Goal: Task Accomplishment & Management: Complete application form

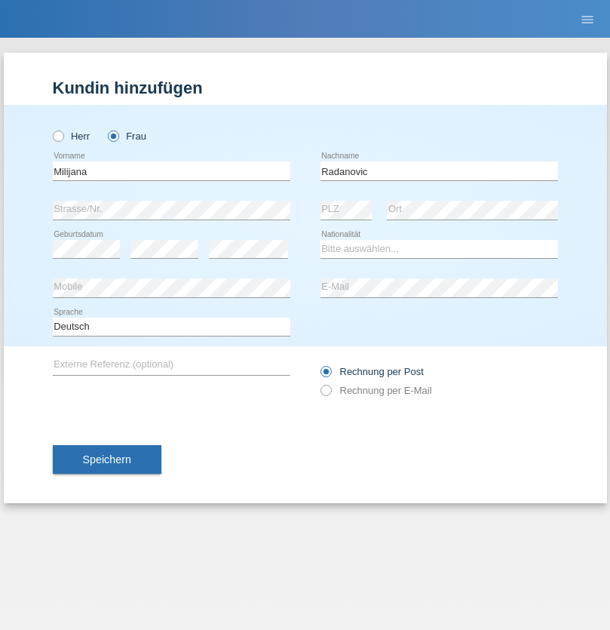
type input "Radanovic"
select select "BA"
select select "C"
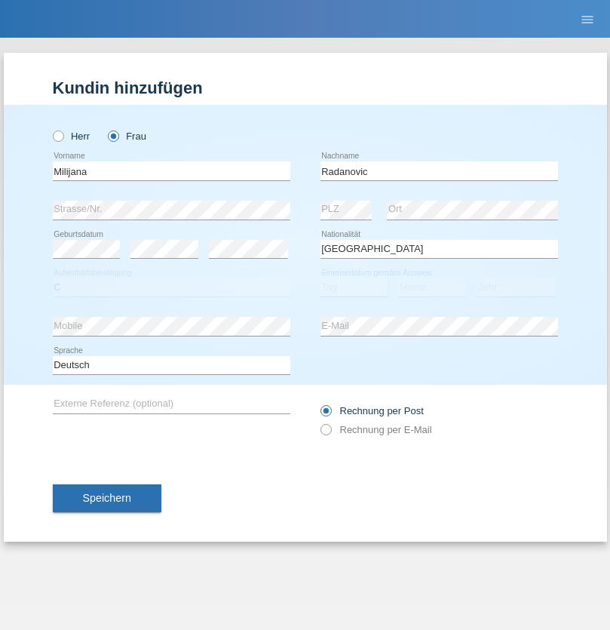
select select "17"
select select "05"
select select "1990"
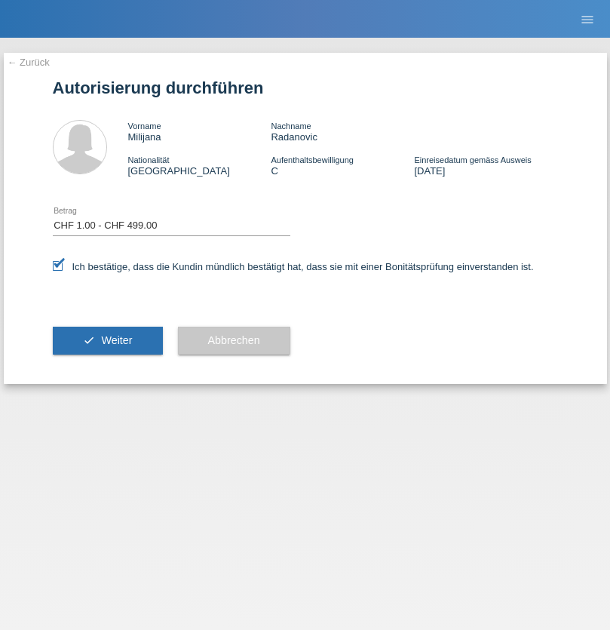
select select "1"
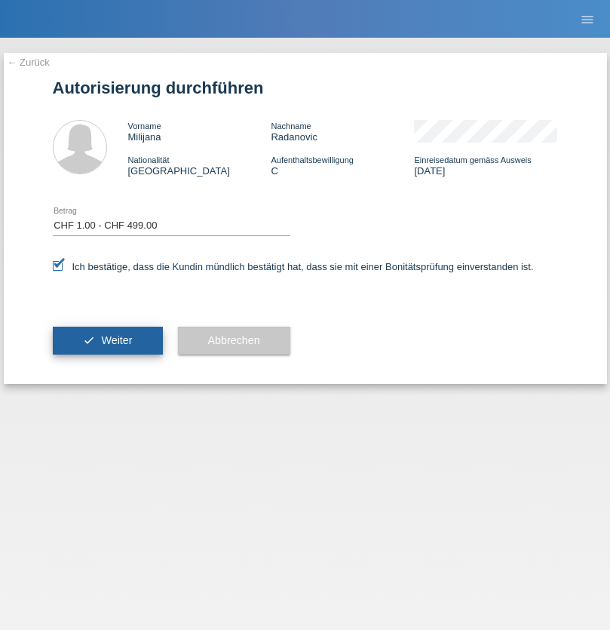
click at [107, 340] on span "Weiter" at bounding box center [116, 340] width 31 height 12
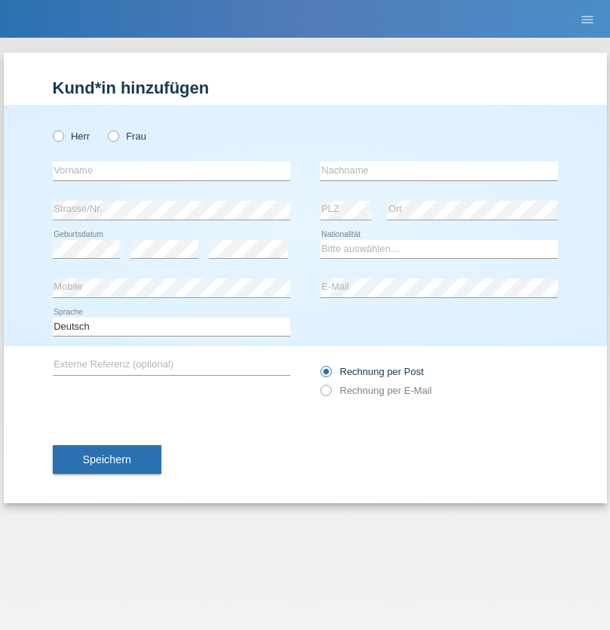
radio input "true"
click at [171, 170] on input "text" at bounding box center [172, 170] width 238 height 19
type input "[PERSON_NAME]"
click at [439, 170] on input "text" at bounding box center [439, 170] width 238 height 19
type input "Hussaini"
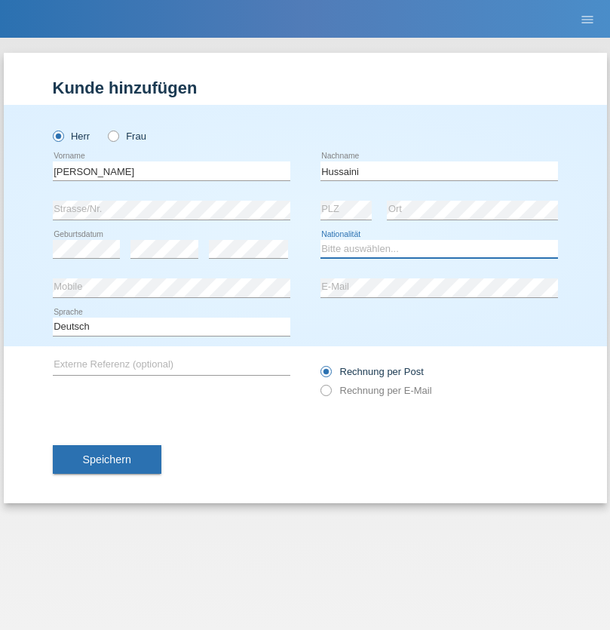
select select "AF"
select select "C"
select select "01"
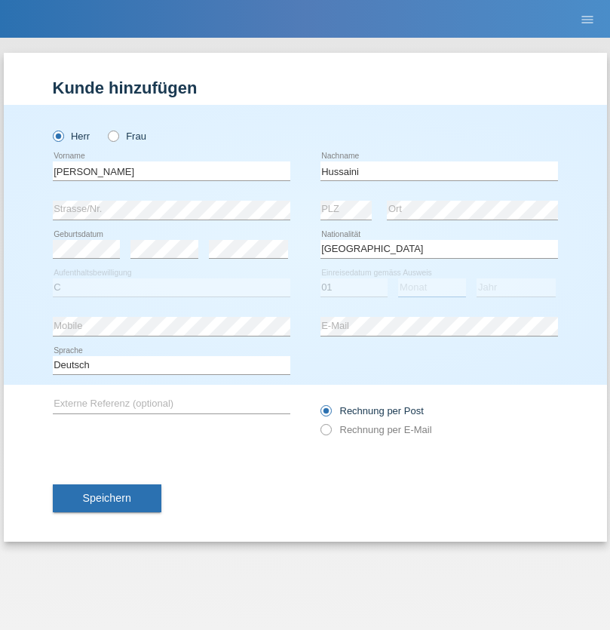
select select "04"
select select "2016"
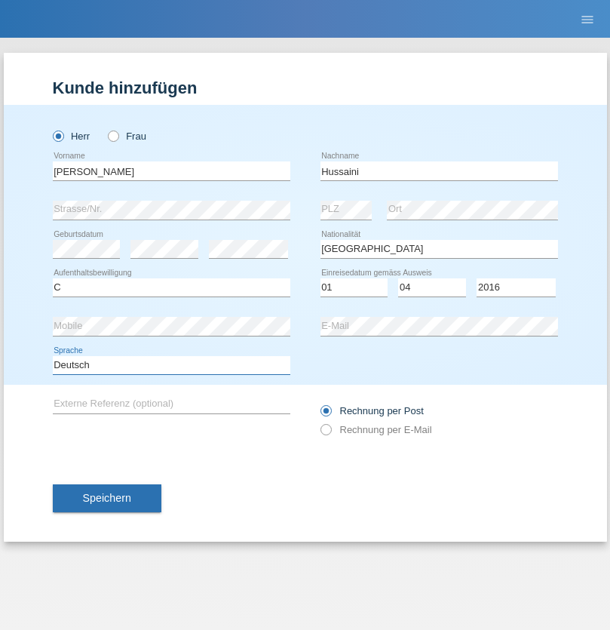
select select "en"
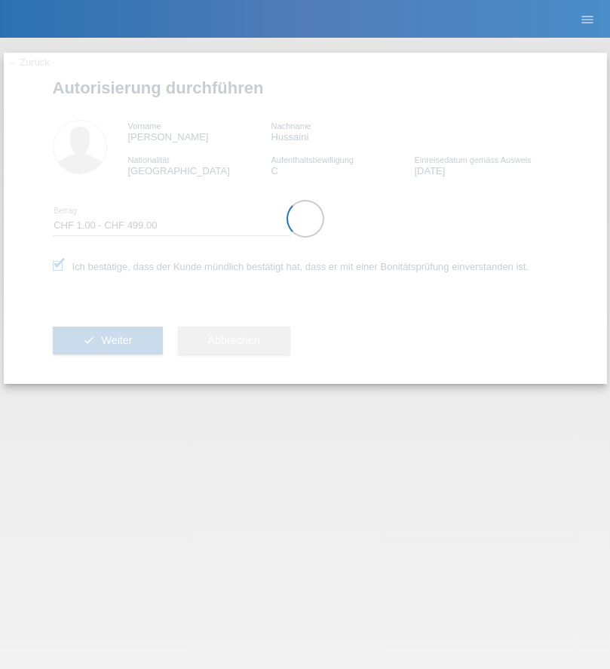
select select "1"
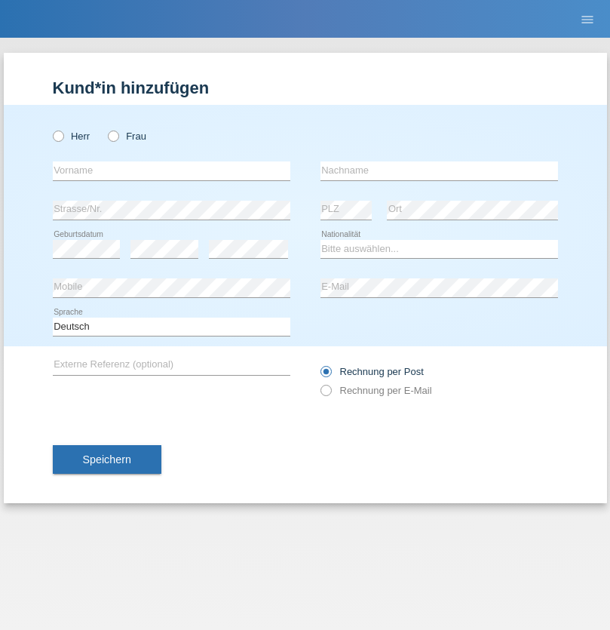
radio input "true"
click at [171, 170] on input "text" at bounding box center [172, 170] width 238 height 19
type input "Olivier"
click at [439, 170] on input "text" at bounding box center [439, 170] width 238 height 19
type input "Hochstrasser"
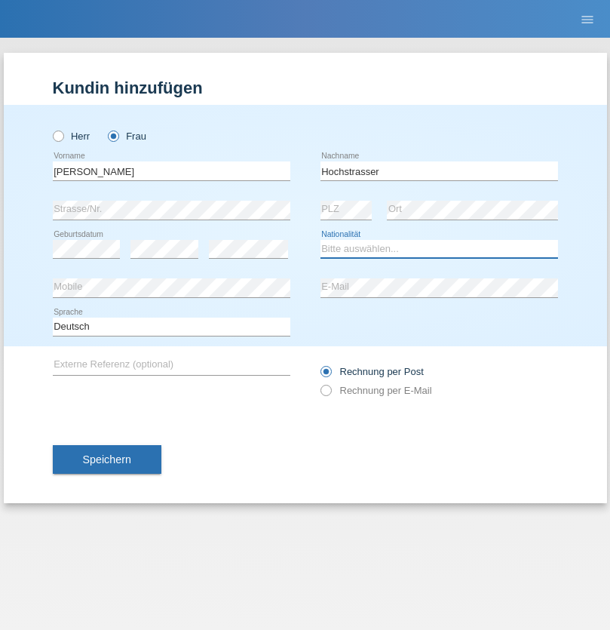
select select "CH"
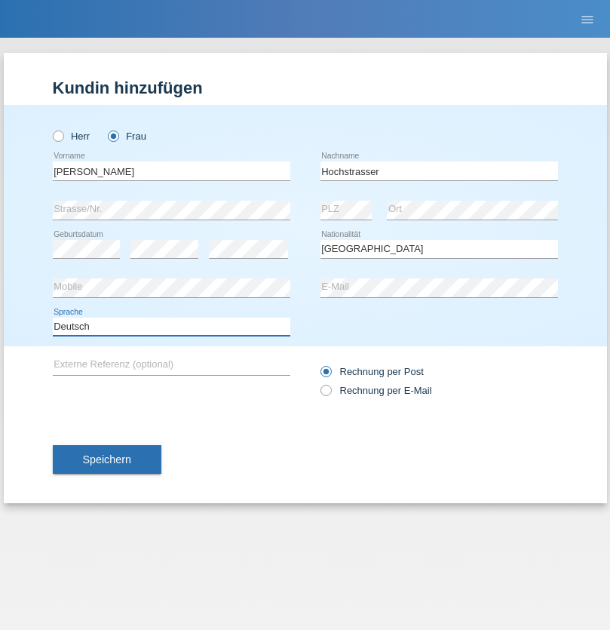
select select "en"
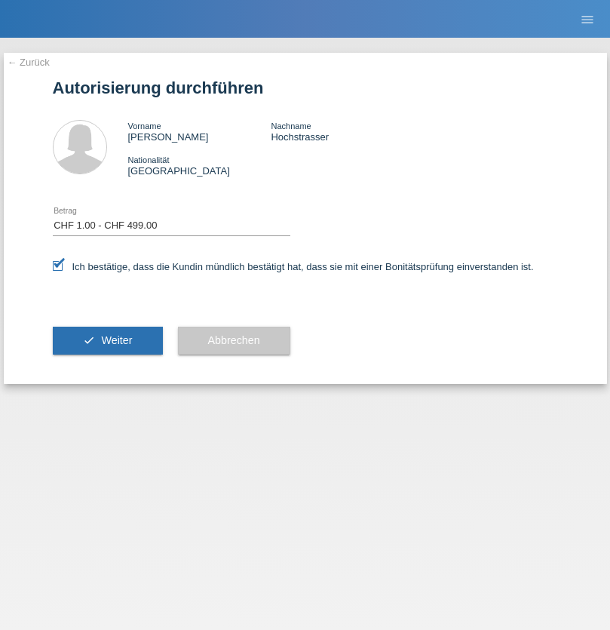
select select "1"
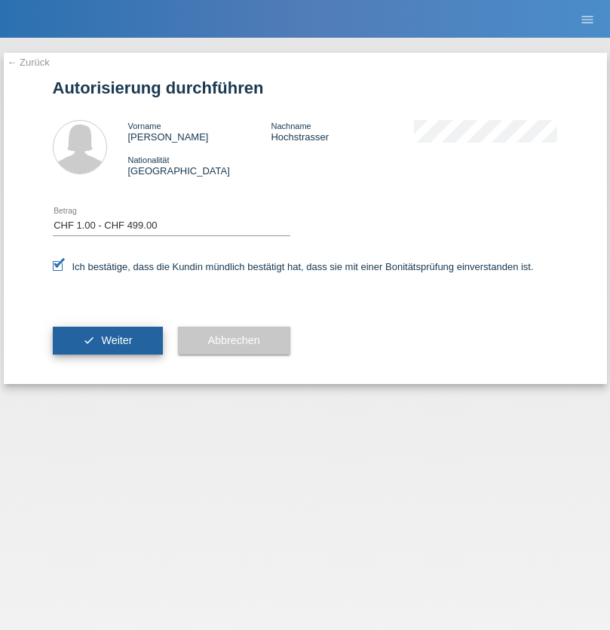
click at [107, 340] on span "Weiter" at bounding box center [116, 340] width 31 height 12
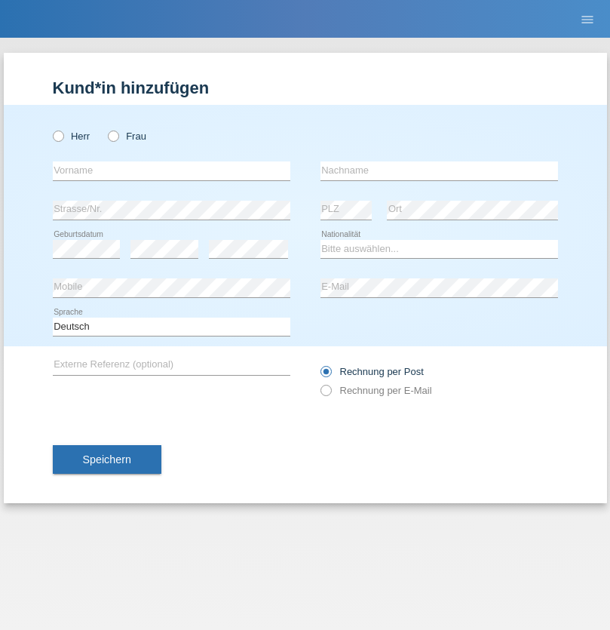
radio input "true"
click at [171, 170] on input "text" at bounding box center [172, 170] width 238 height 19
type input "[PERSON_NAME]"
click at [439, 170] on input "text" at bounding box center [439, 170] width 238 height 19
type input "Hochstrasser"
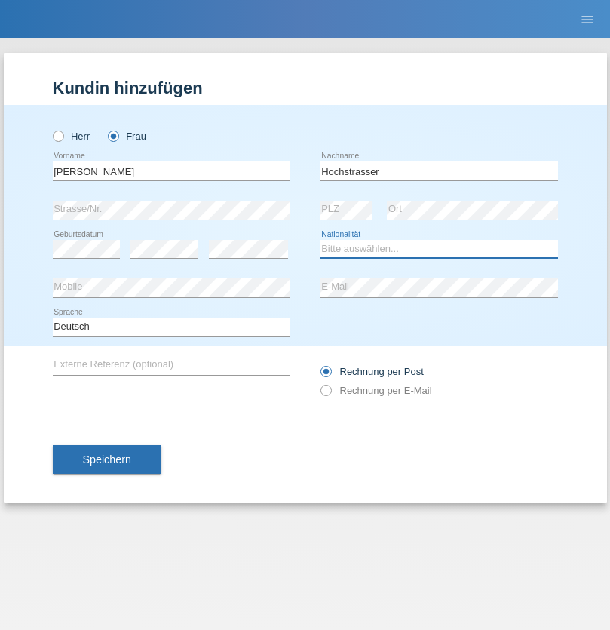
select select "CH"
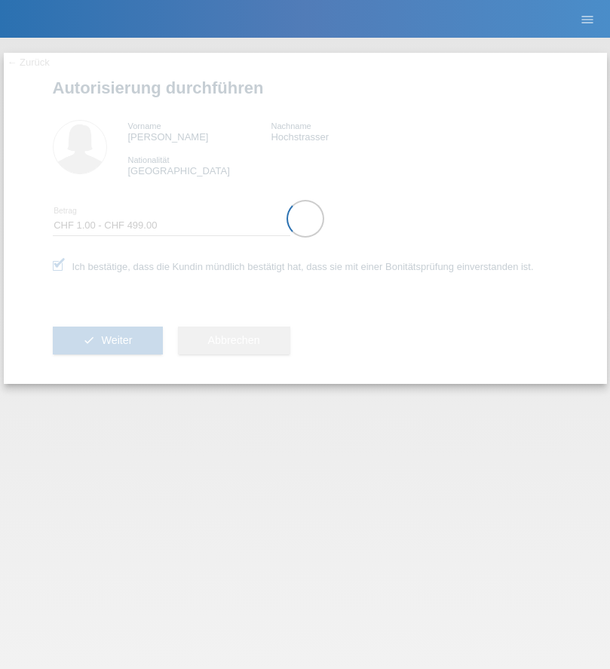
select select "1"
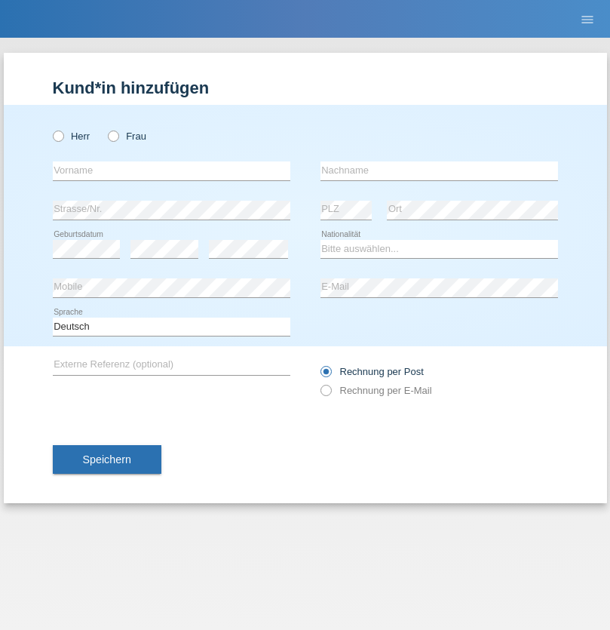
radio input "true"
click at [171, 170] on input "text" at bounding box center [172, 170] width 238 height 19
type input "[PERSON_NAME]"
click at [439, 170] on input "text" at bounding box center [439, 170] width 238 height 19
type input "Senn"
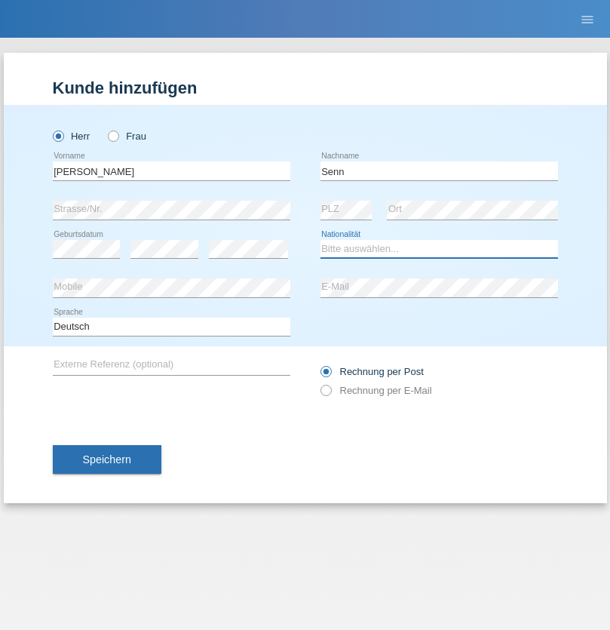
select select "CH"
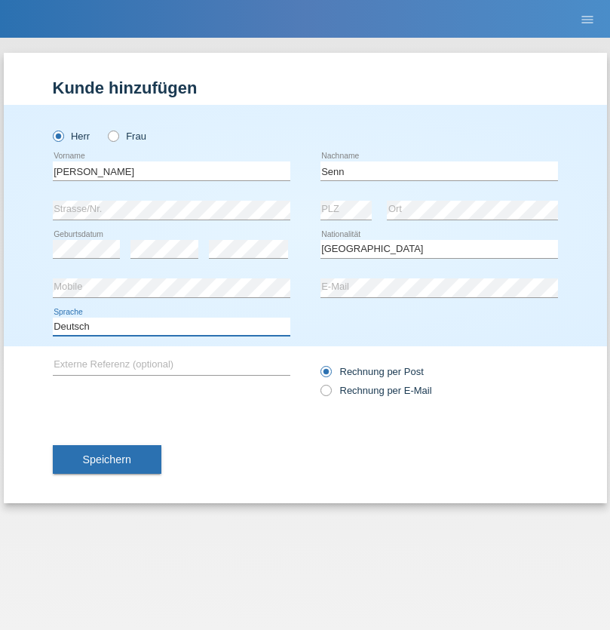
select select "en"
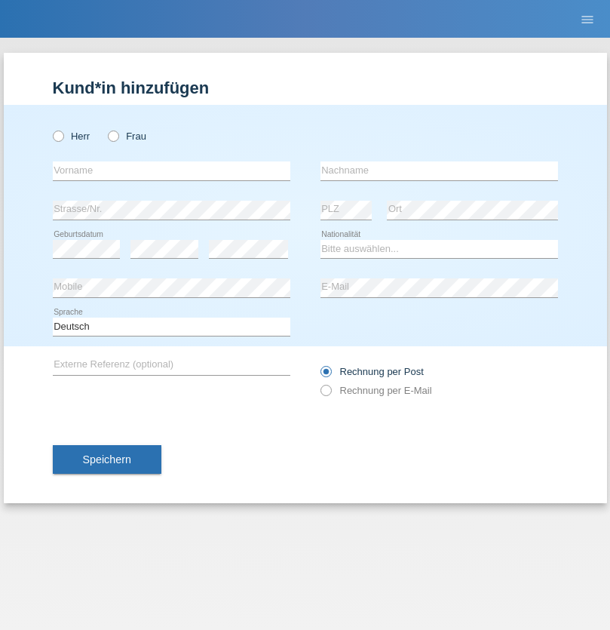
radio input "true"
click at [171, 170] on input "text" at bounding box center [172, 170] width 238 height 19
type input "Ezuan"
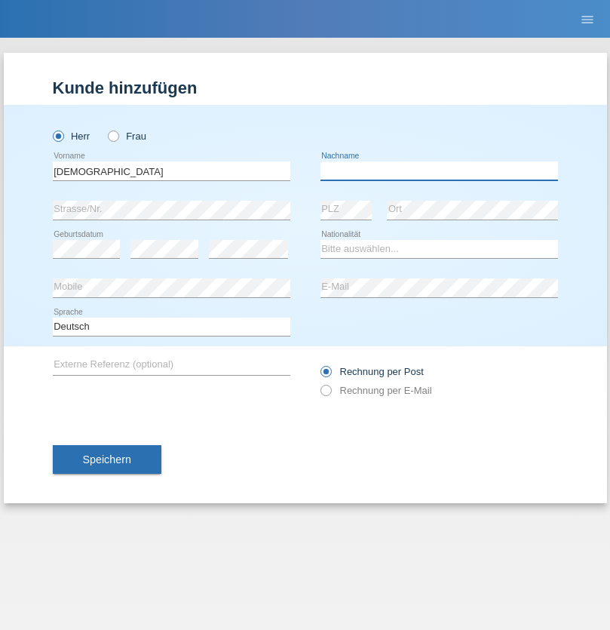
click at [439, 170] on input "text" at bounding box center [439, 170] width 238 height 19
type input "Imeri"
select select "MK"
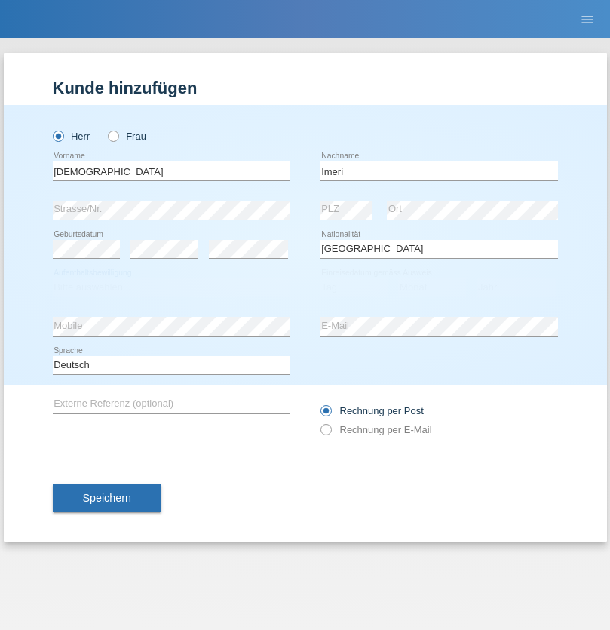
select select "C"
select select "01"
select select "2012"
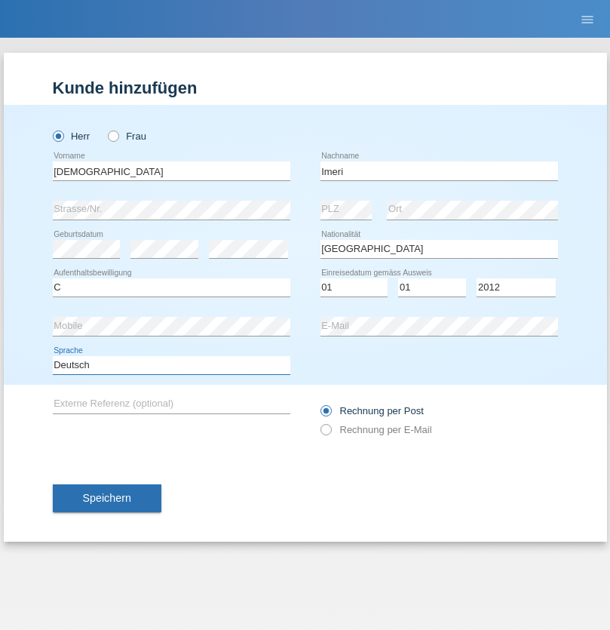
select select "en"
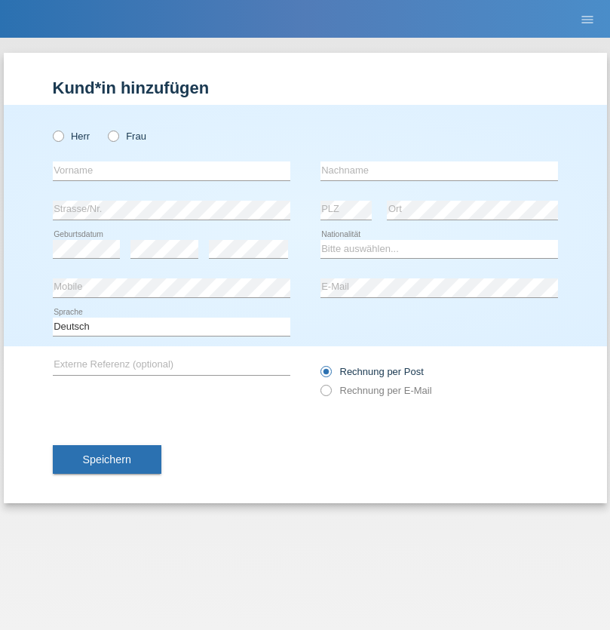
radio input "true"
click at [171, 170] on input "text" at bounding box center [172, 170] width 238 height 19
type input "Mohammad Qais"
click at [439, 170] on input "text" at bounding box center [439, 170] width 238 height 19
type input "Nemani"
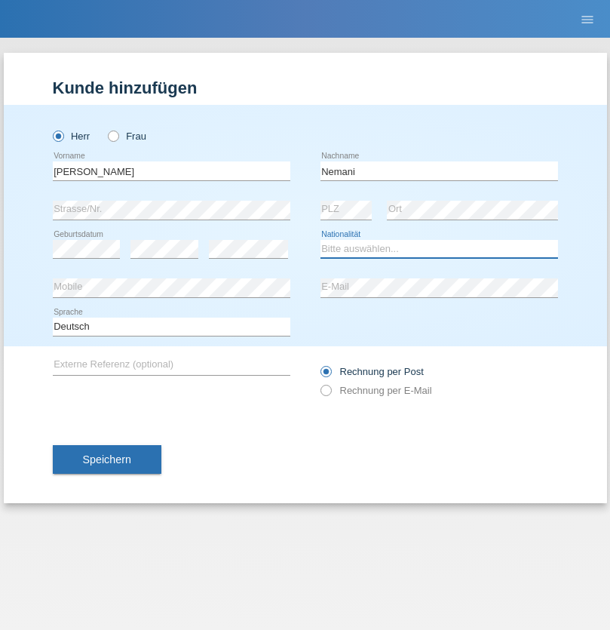
select select "AF"
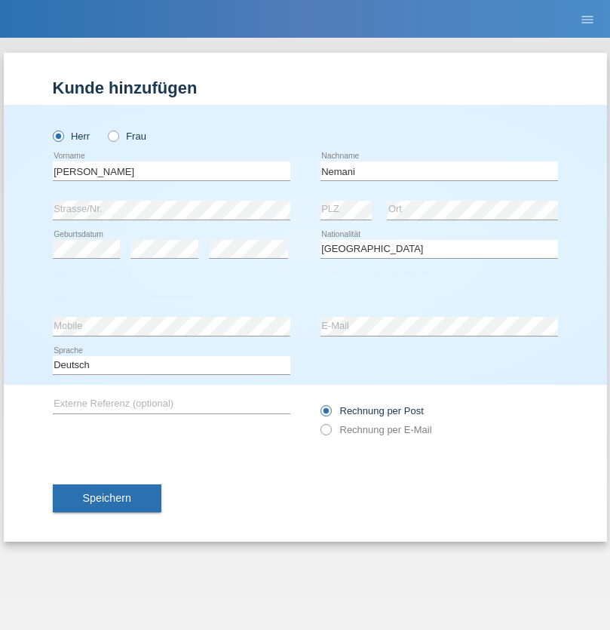
select select "C"
select select "02"
select select "01"
select select "2021"
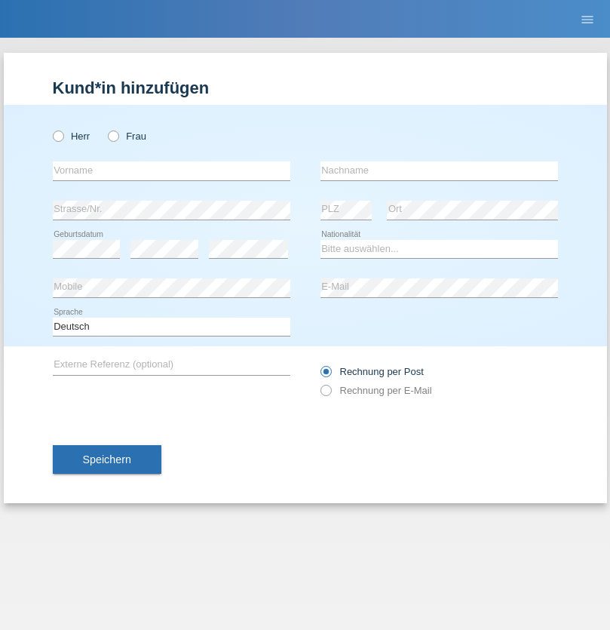
radio input "true"
click at [171, 170] on input "text" at bounding box center [172, 170] width 238 height 19
type input "Besart"
click at [439, 170] on input "text" at bounding box center [439, 170] width 238 height 19
type input "Emiri"
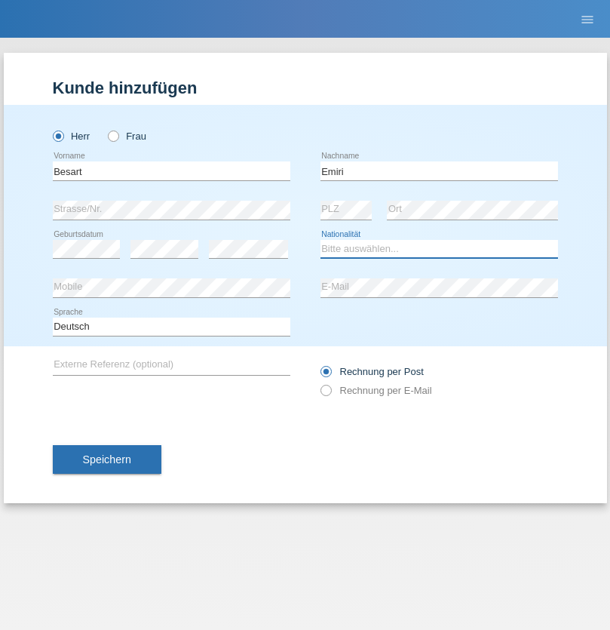
select select "XK"
select select "C"
select select "04"
radio input "true"
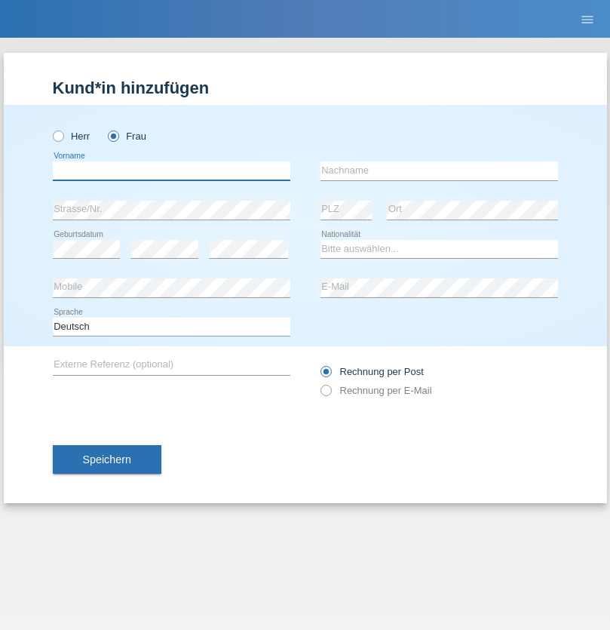
click at [171, 170] on input "text" at bounding box center [172, 170] width 238 height 19
type input "Camille"
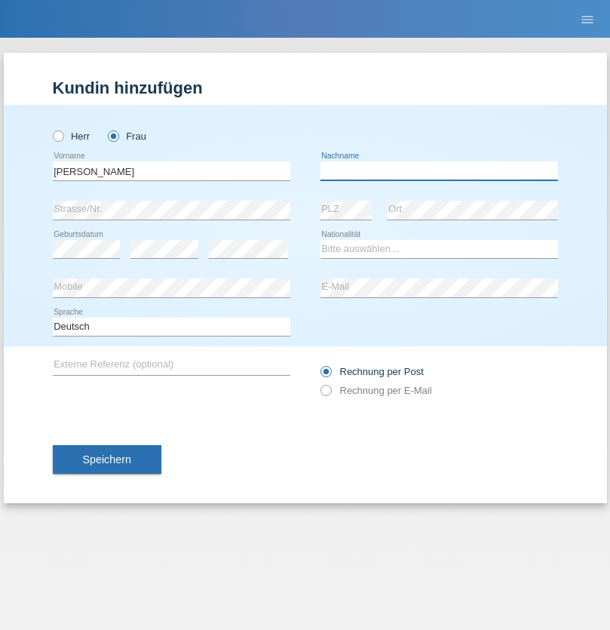
click at [439, 170] on input "text" at bounding box center [439, 170] width 238 height 19
type input "Jacquet"
select select "CH"
radio input "true"
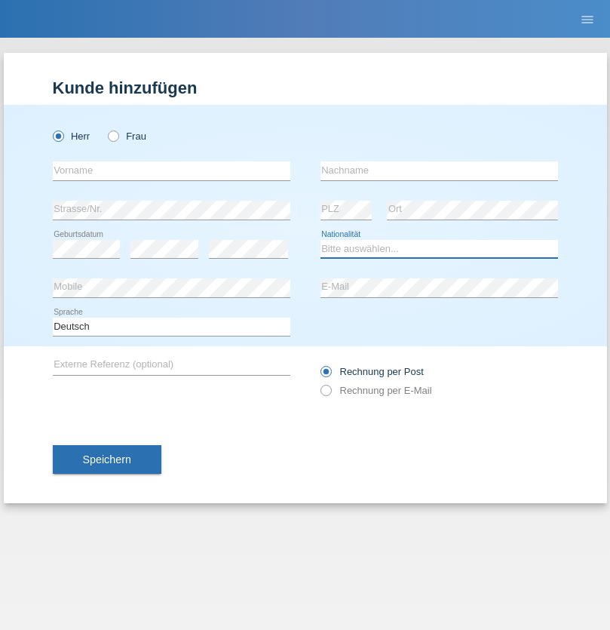
select select "DE"
select select "C"
select select "07"
select select "11"
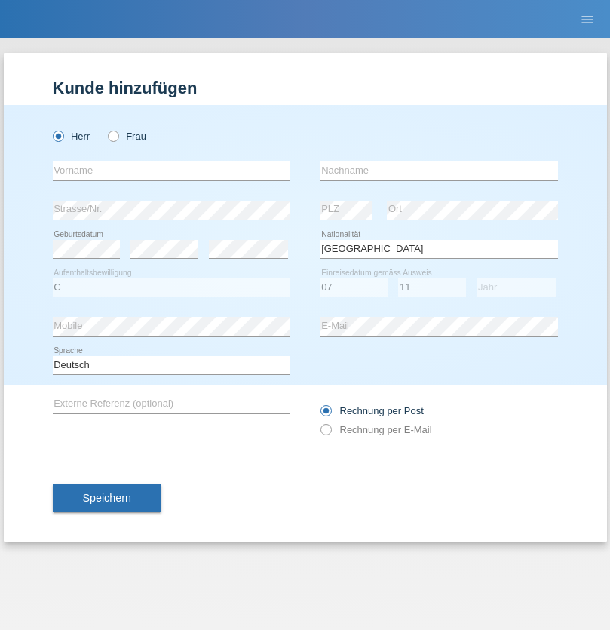
select select "1972"
select select "en"
